Goal: Information Seeking & Learning: Learn about a topic

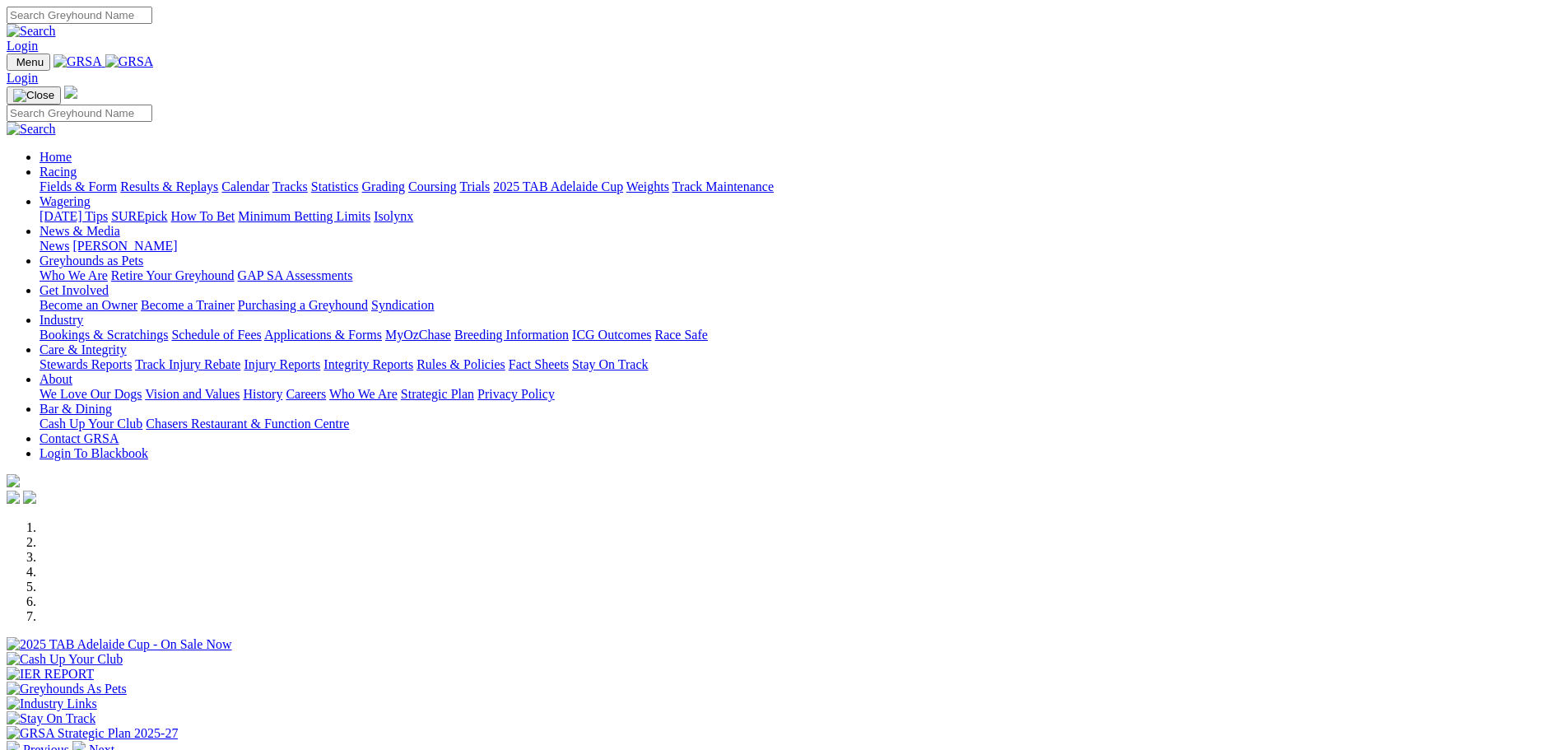
click at [168, 328] on link "Bookings & Scratchings" at bounding box center [104, 335] width 128 height 14
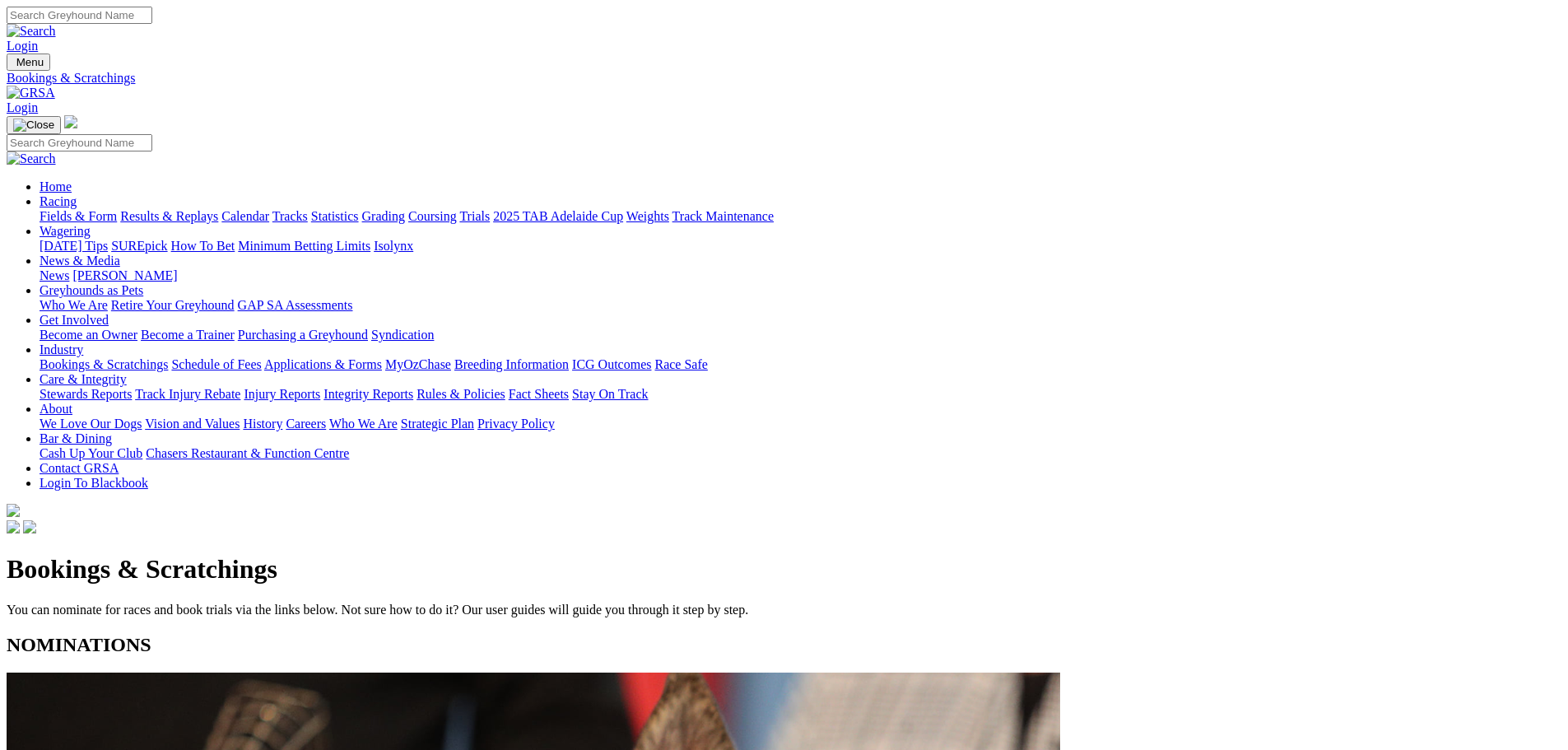
click at [269, 209] on link "Calendar" at bounding box center [244, 216] width 47 height 14
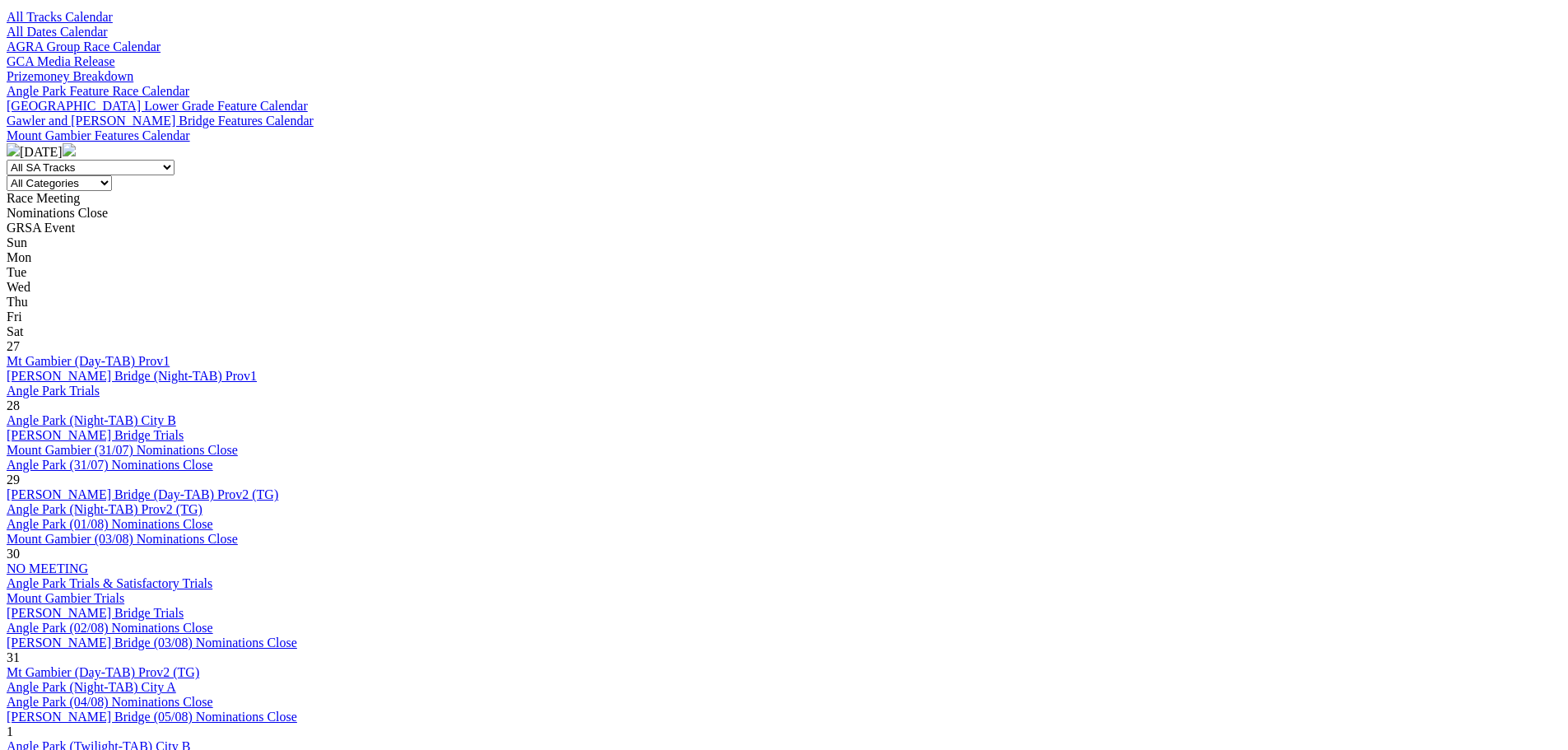
scroll to position [576, 0]
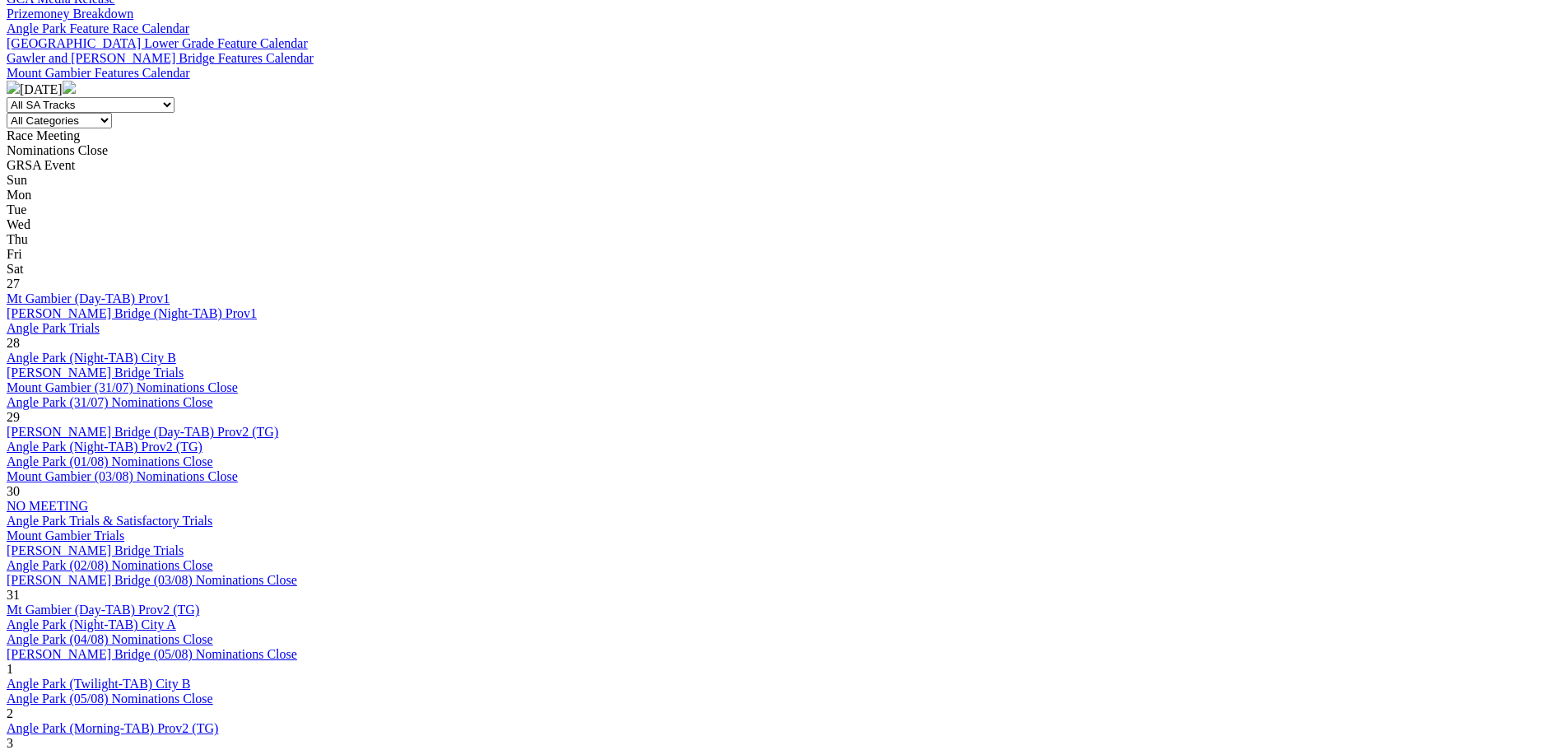
scroll to position [742, 0]
